Goal: Information Seeking & Learning: Check status

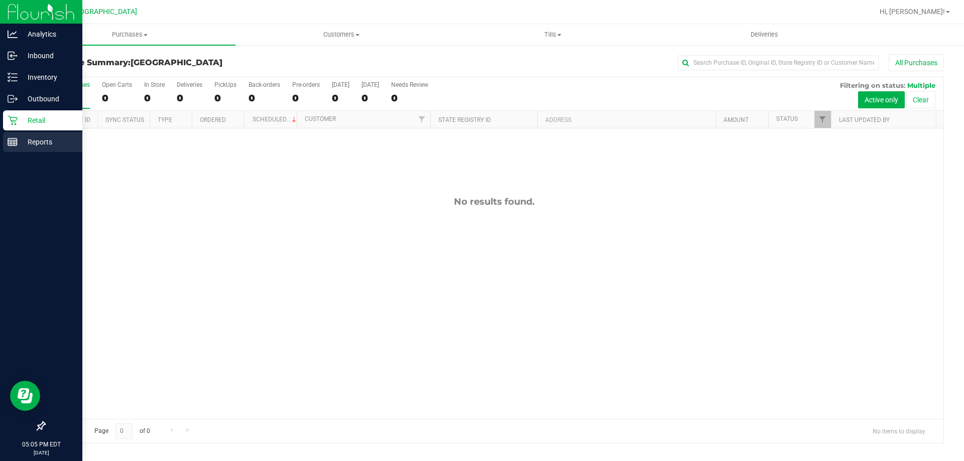
click at [16, 141] on line at bounding box center [12, 141] width 9 height 0
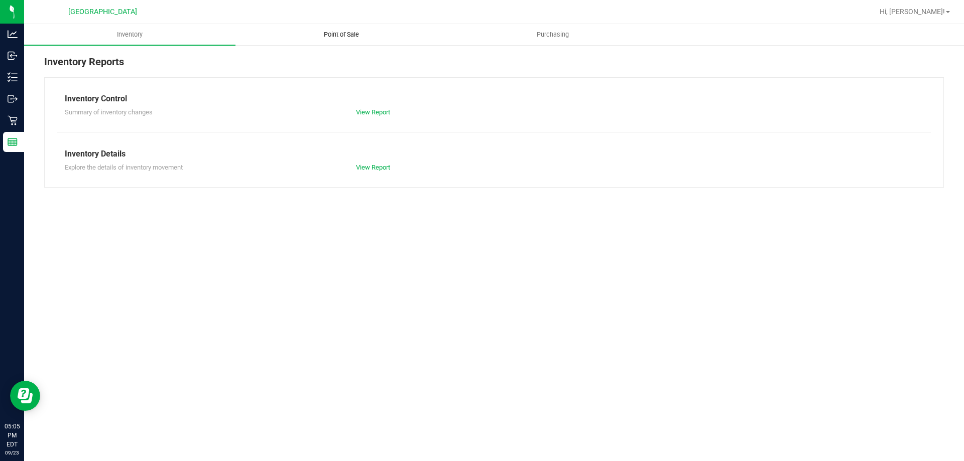
click at [335, 26] on uib-tab-heading "Point of Sale" at bounding box center [341, 35] width 210 height 20
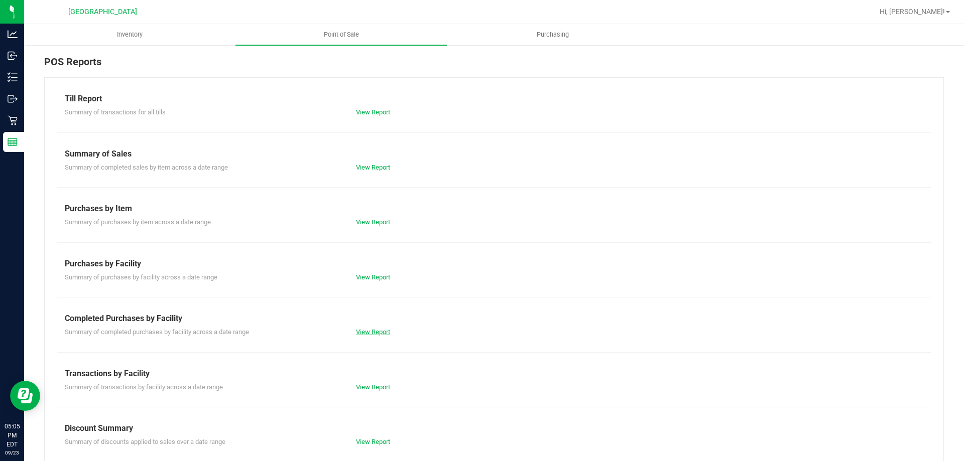
click at [373, 330] on link "View Report" at bounding box center [373, 332] width 34 height 8
